Goal: Navigation & Orientation: Find specific page/section

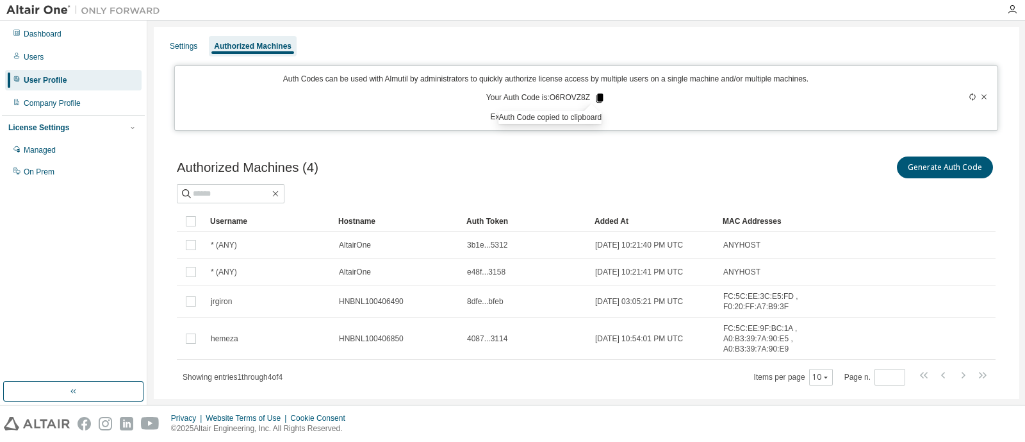
click at [597, 100] on icon at bounding box center [600, 98] width 7 height 9
click at [594, 97] on icon at bounding box center [600, 98] width 12 height 12
click at [43, 167] on div "On Prem" at bounding box center [39, 172] width 31 height 10
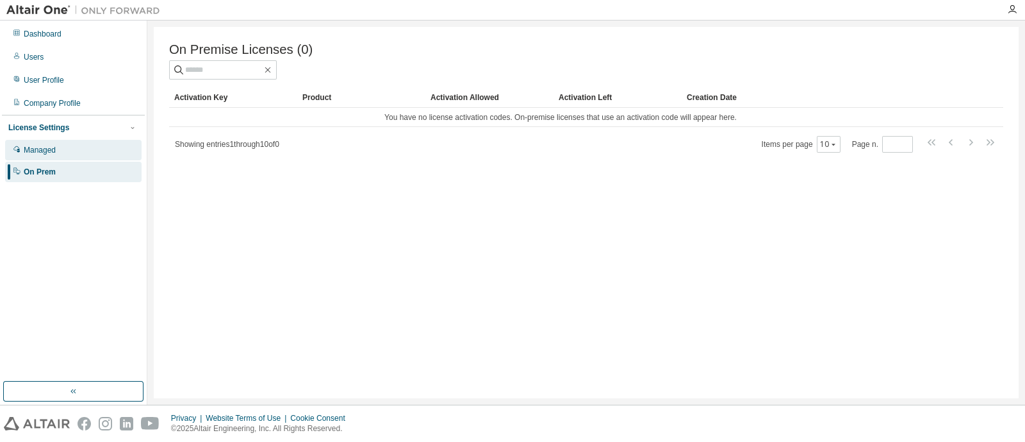
click at [42, 145] on div "Managed" at bounding box center [40, 150] width 32 height 10
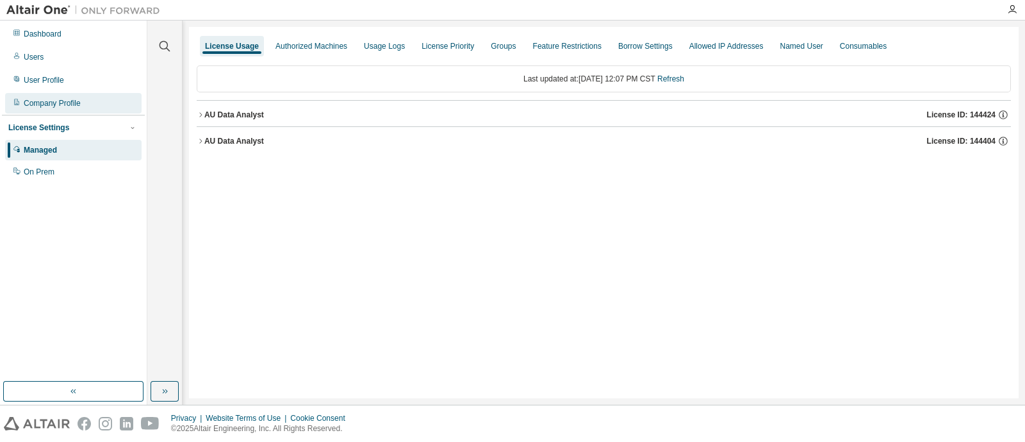
click at [57, 110] on div "Company Profile" at bounding box center [73, 103] width 137 height 21
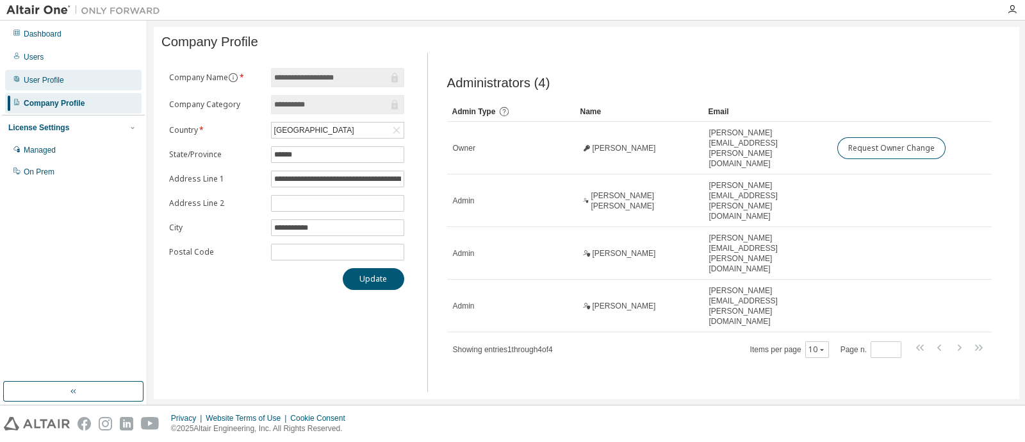
click at [44, 86] on div "Dashboard Users User Profile Company Profile License Settings Managed On Prem" at bounding box center [73, 102] width 143 height 161
click at [44, 86] on div "User Profile" at bounding box center [73, 80] width 137 height 21
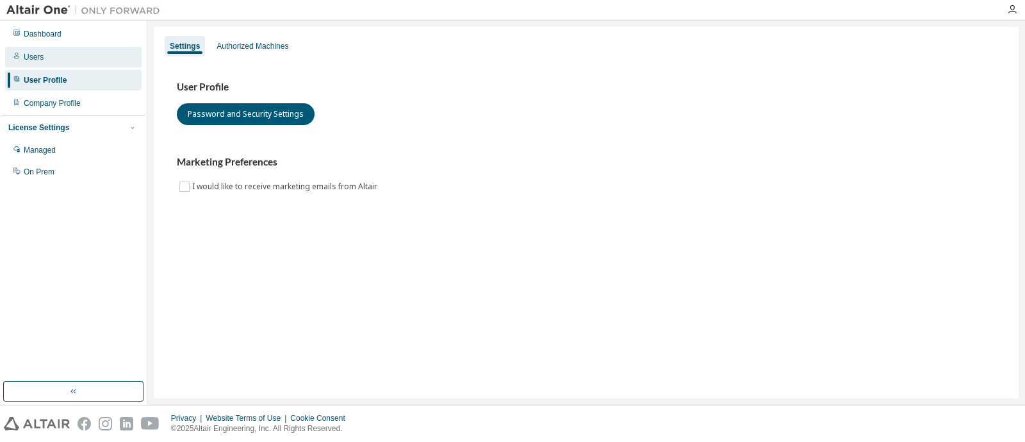
click at [38, 62] on div "Users" at bounding box center [34, 57] width 20 height 10
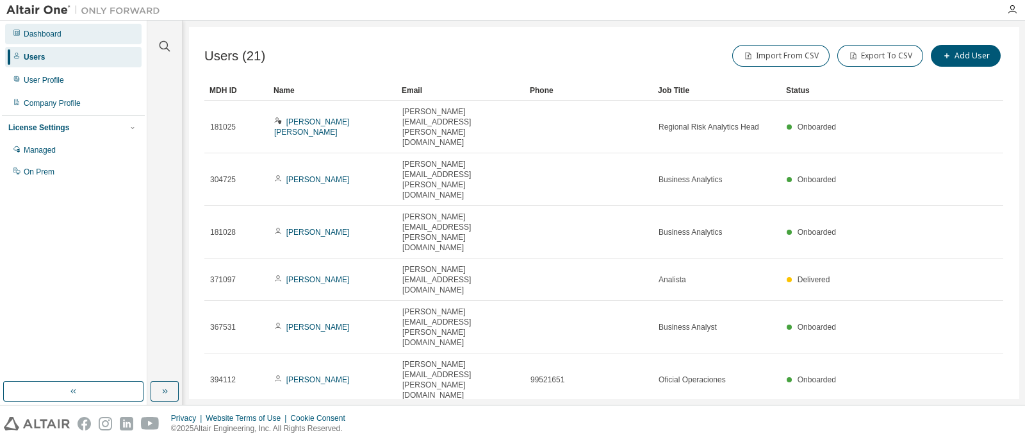
click at [40, 40] on div "Dashboard" at bounding box center [73, 34] width 137 height 21
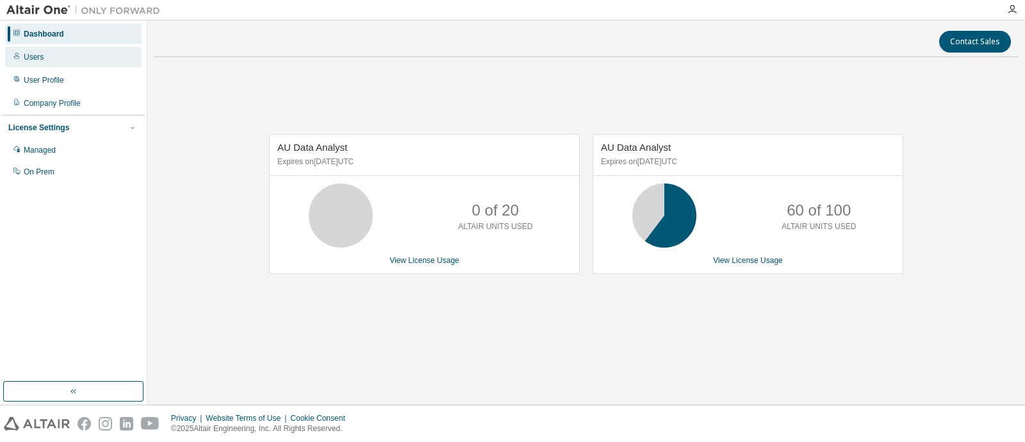
click at [42, 64] on div "Users" at bounding box center [73, 57] width 137 height 21
